Goal: Task Accomplishment & Management: Use online tool/utility

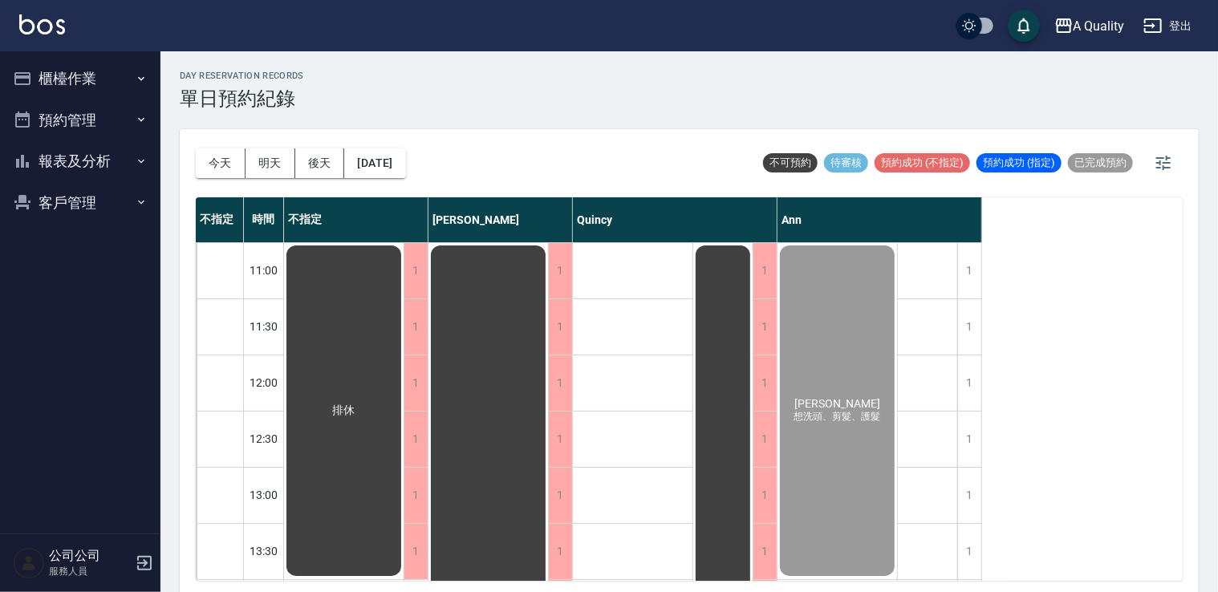
scroll to position [684, 0]
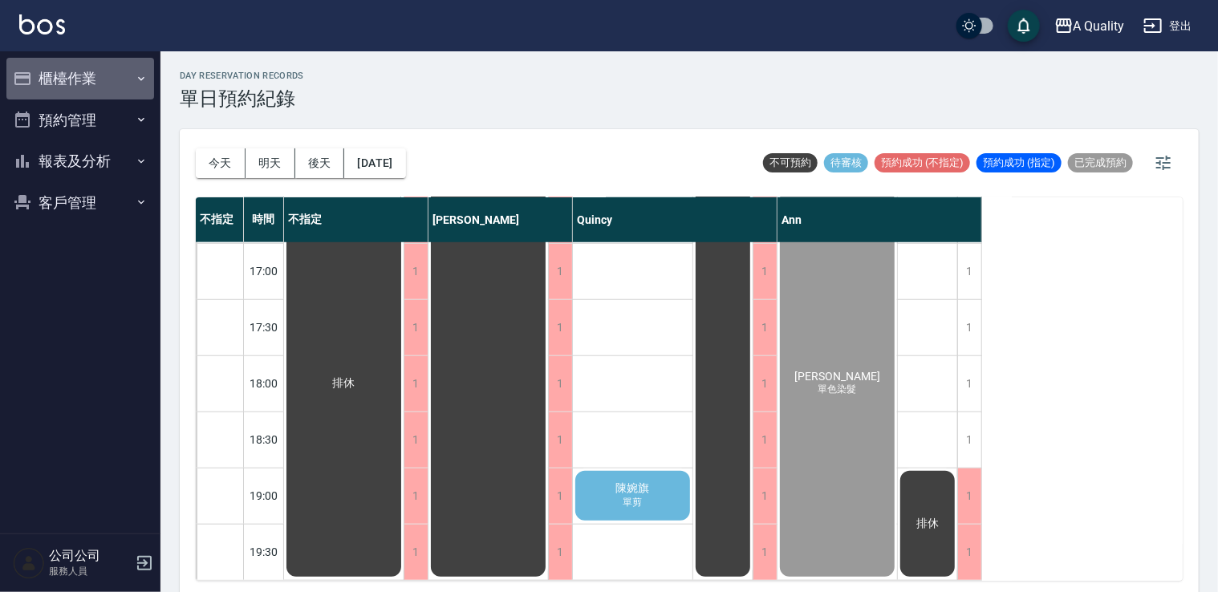
click at [108, 63] on button "櫃檯作業" at bounding box center [80, 79] width 148 height 42
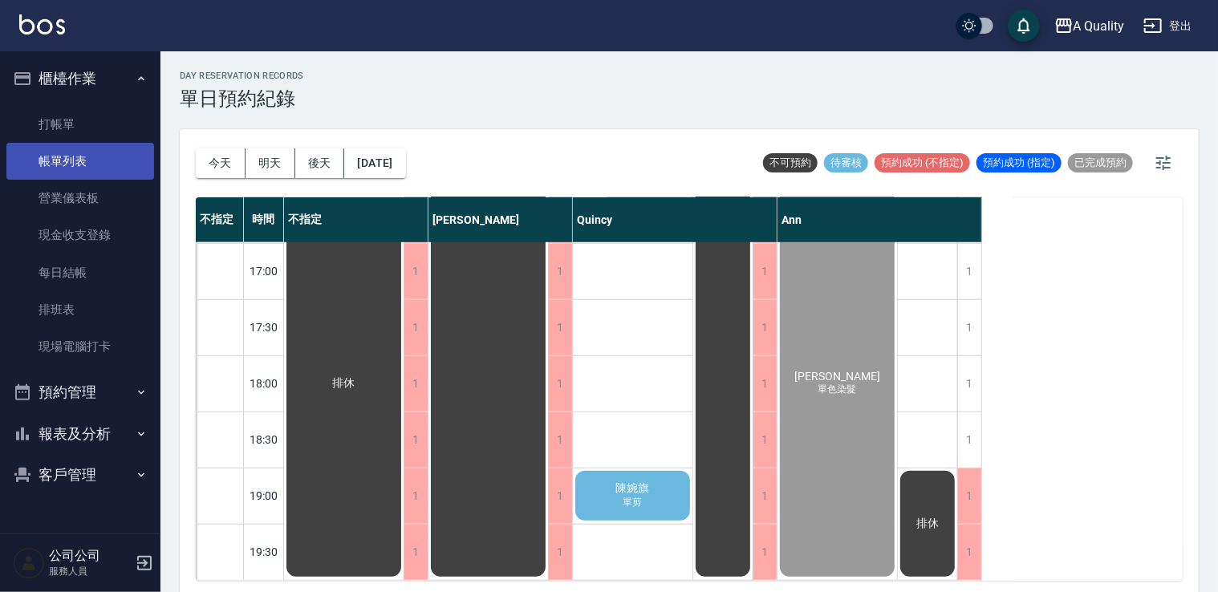
click at [103, 144] on link "帳單列表" at bounding box center [80, 161] width 148 height 37
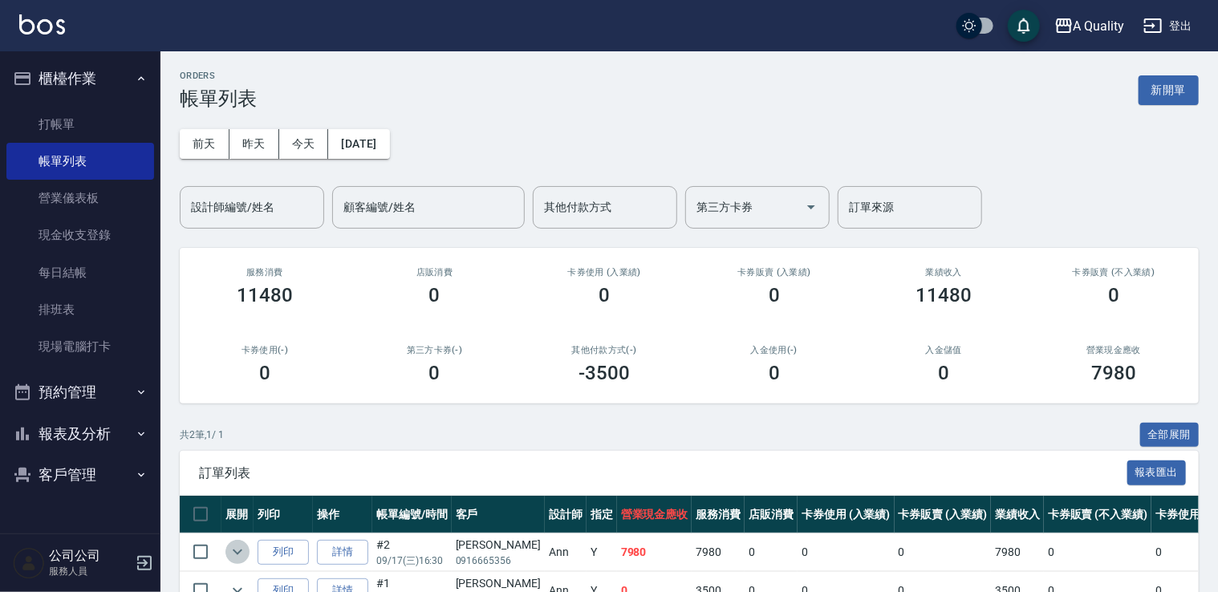
click at [244, 544] on icon "expand row" at bounding box center [237, 551] width 19 height 19
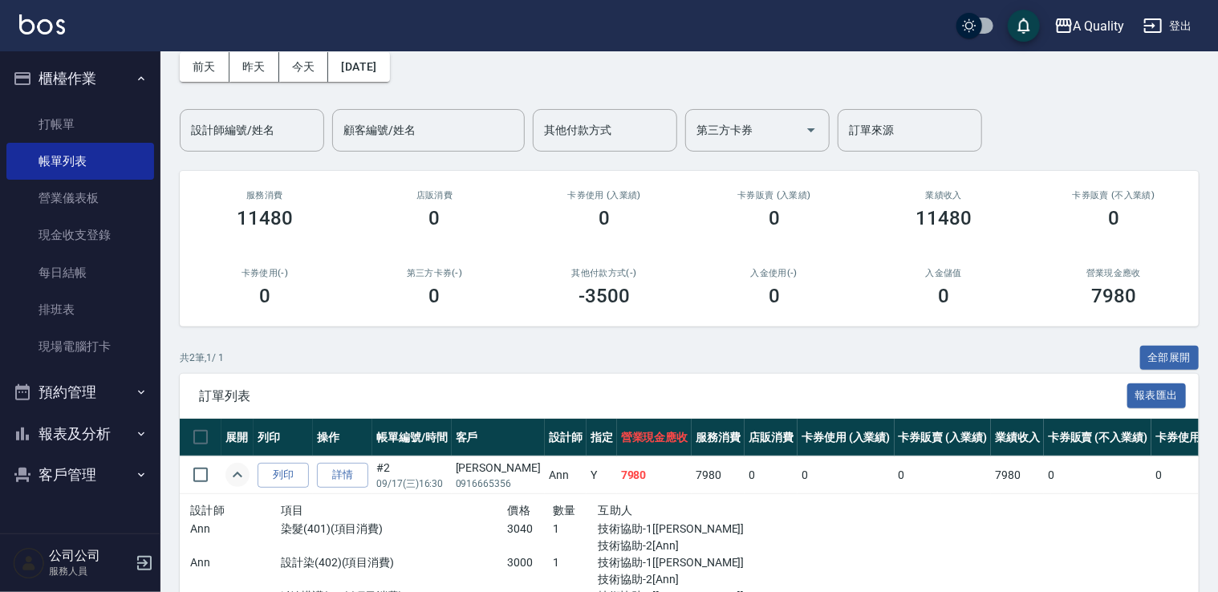
scroll to position [160, 0]
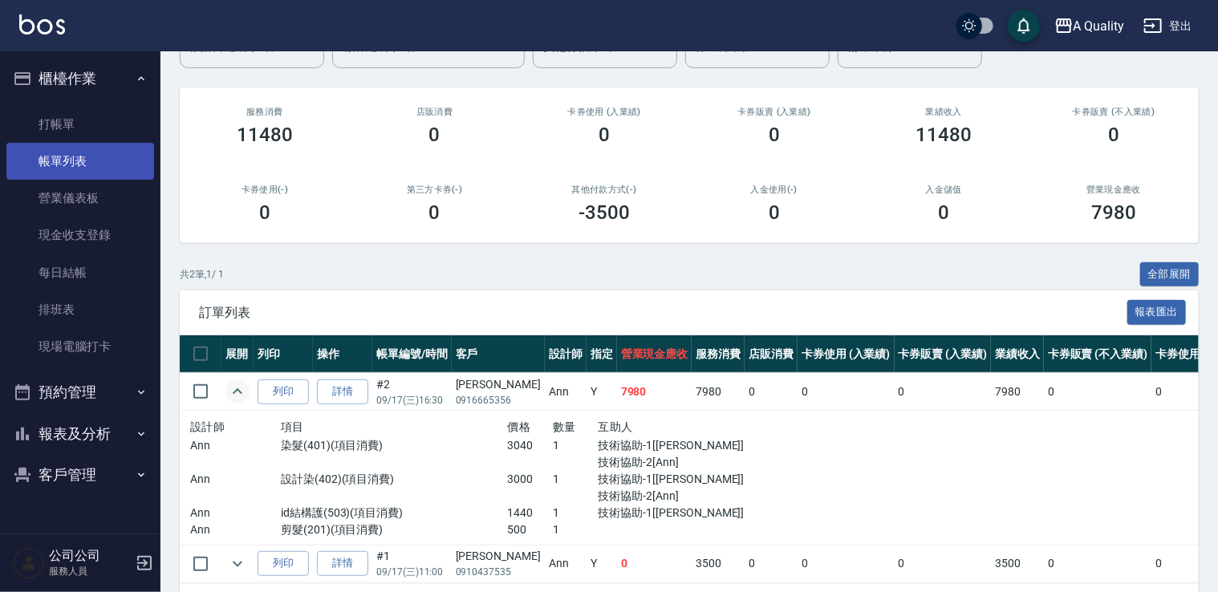
click at [78, 148] on link "帳單列表" at bounding box center [80, 161] width 148 height 37
click at [78, 149] on link "帳單列表" at bounding box center [80, 161] width 148 height 37
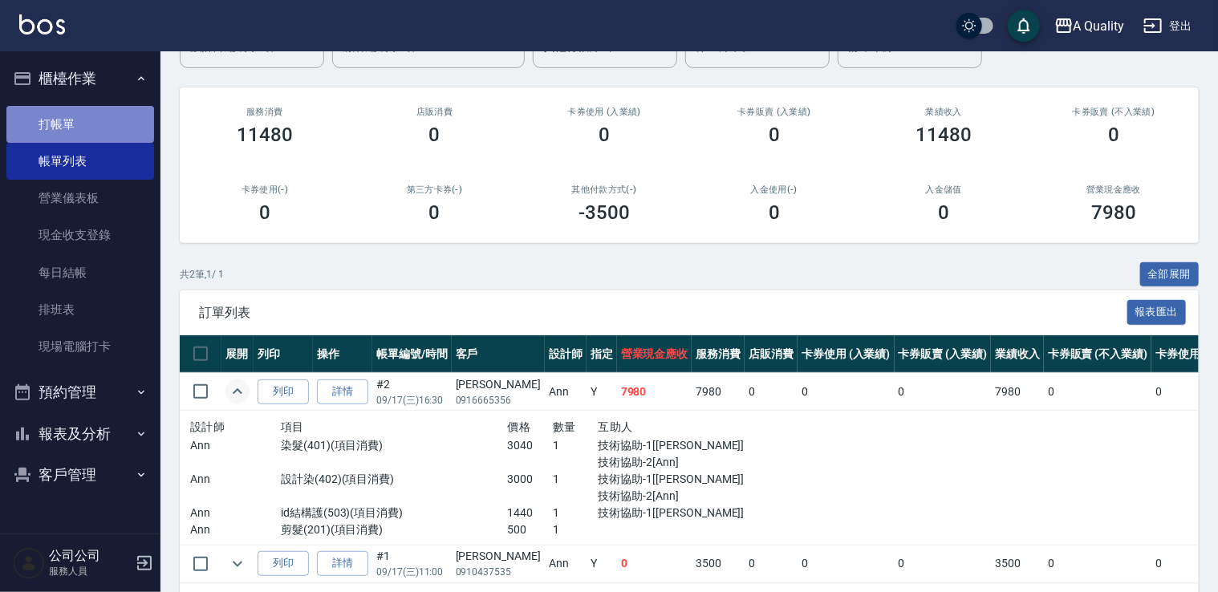
click at [82, 119] on link "打帳單" at bounding box center [80, 124] width 148 height 37
